Goal: Navigation & Orientation: Understand site structure

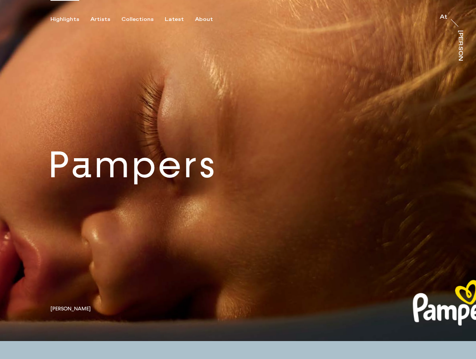
click at [70, 19] on div "Highlights" at bounding box center [64, 19] width 29 height 7
click at [105, 19] on div "Artists" at bounding box center [100, 19] width 20 height 7
click at [141, 19] on div "Collections" at bounding box center [137, 19] width 32 height 7
click at [176, 19] on div "Latest" at bounding box center [174, 19] width 19 height 7
click at [205, 19] on div "About" at bounding box center [204, 19] width 18 height 7
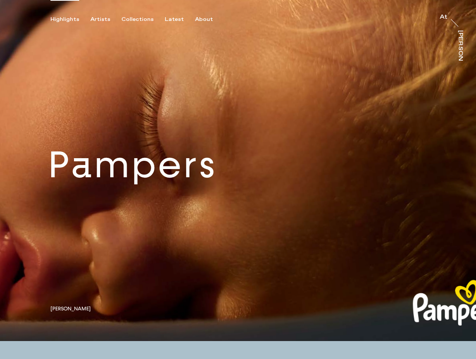
click at [238, 170] on link at bounding box center [238, 170] width 476 height 341
